Goal: Browse casually: Explore the website without a specific task or goal

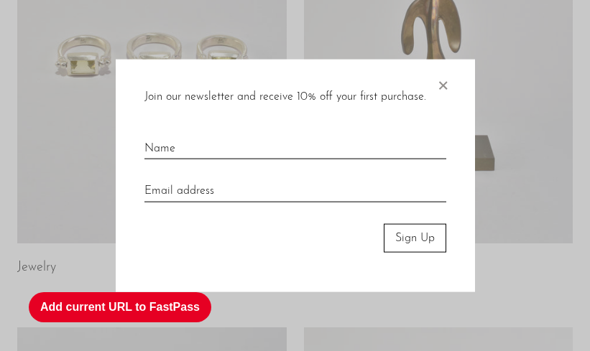
scroll to position [318, 0]
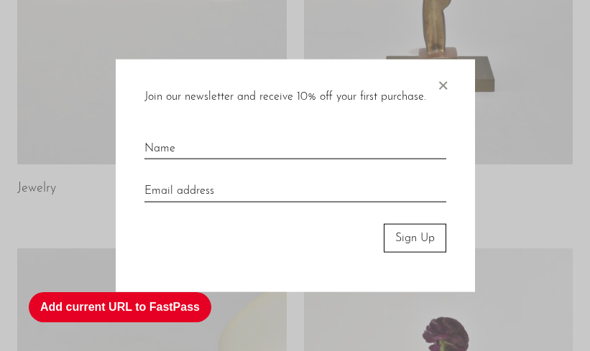
click at [438, 83] on span "×" at bounding box center [442, 82] width 14 height 46
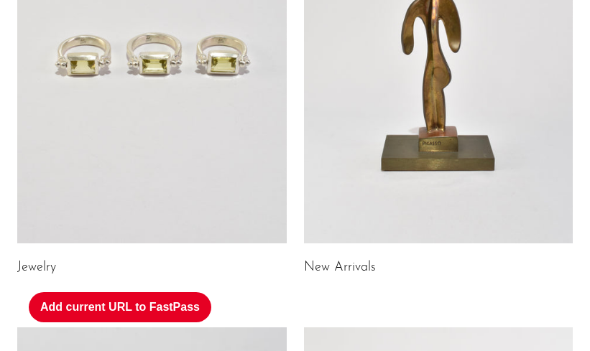
scroll to position [478, 0]
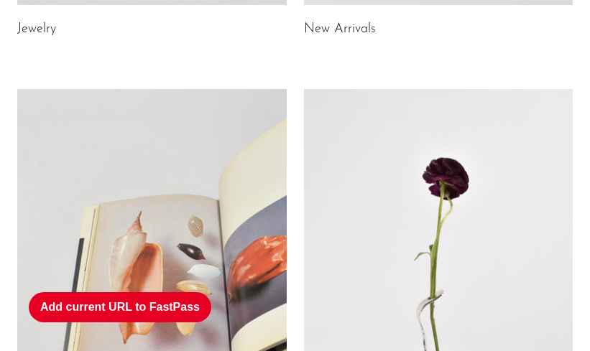
click at [346, 170] on link at bounding box center [438, 277] width 269 height 377
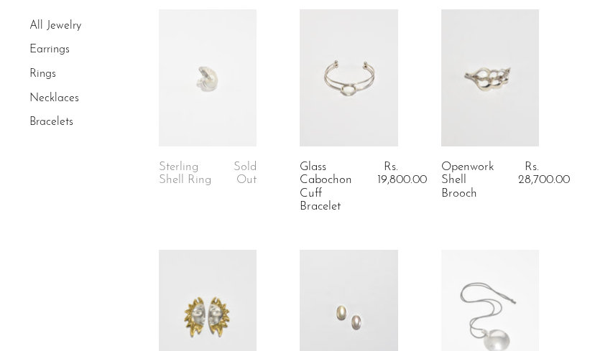
scroll to position [398, 0]
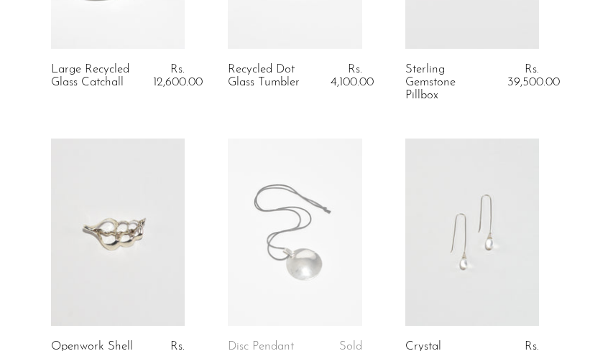
scroll to position [478, 0]
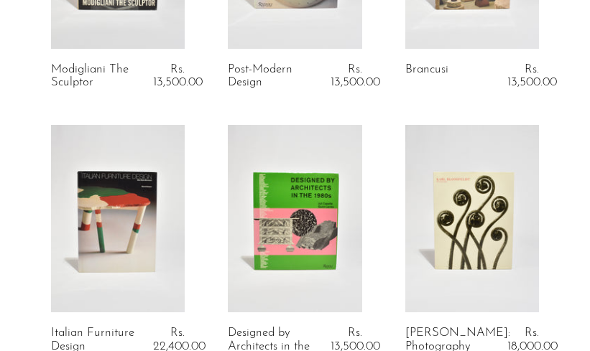
scroll to position [478, 0]
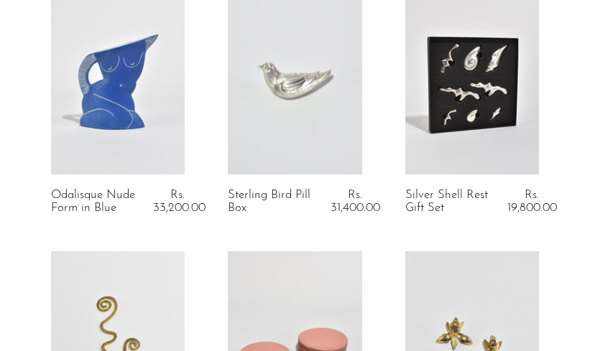
scroll to position [1991, 0]
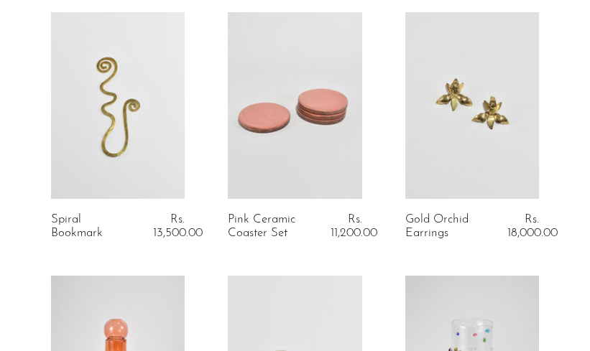
click at [259, 146] on link at bounding box center [295, 106] width 134 height 188
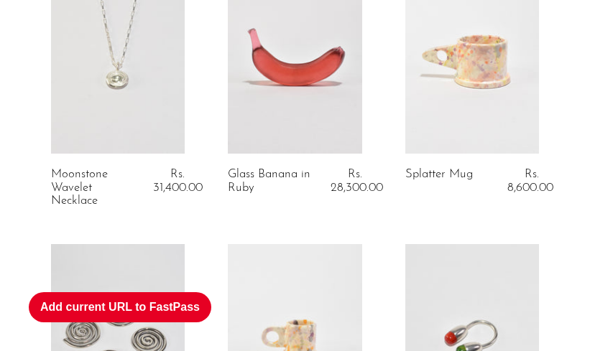
scroll to position [637, 0]
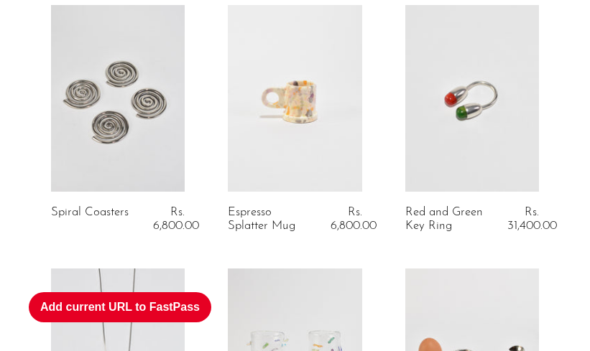
click at [445, 121] on link at bounding box center [472, 99] width 134 height 188
